Goal: Go to known website: Access a specific website the user already knows

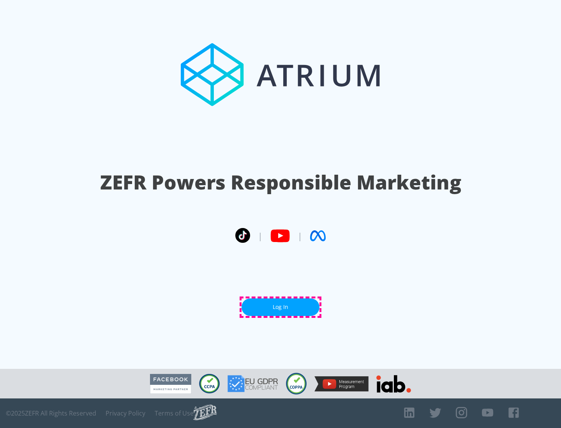
click at [280, 307] on link "Log In" at bounding box center [280, 308] width 78 height 18
